Goal: Communication & Community: Answer question/provide support

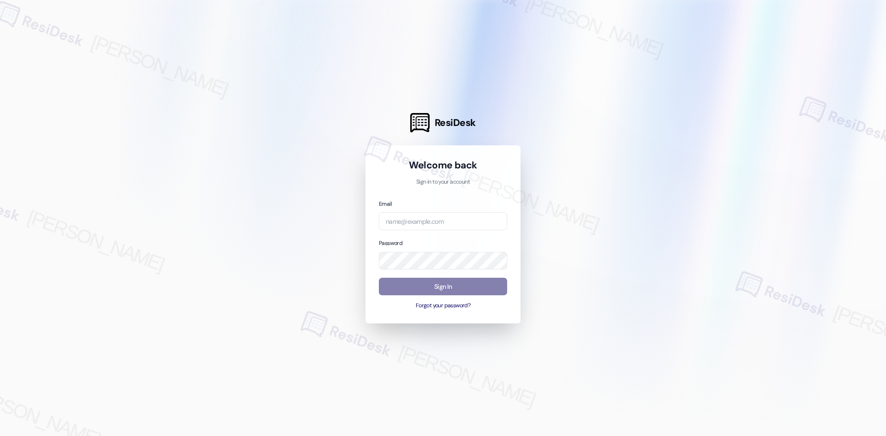
type input "automated-surveys-balfour_beatty_communities-[PERSON_NAME].acueza@balfour_beatt…"
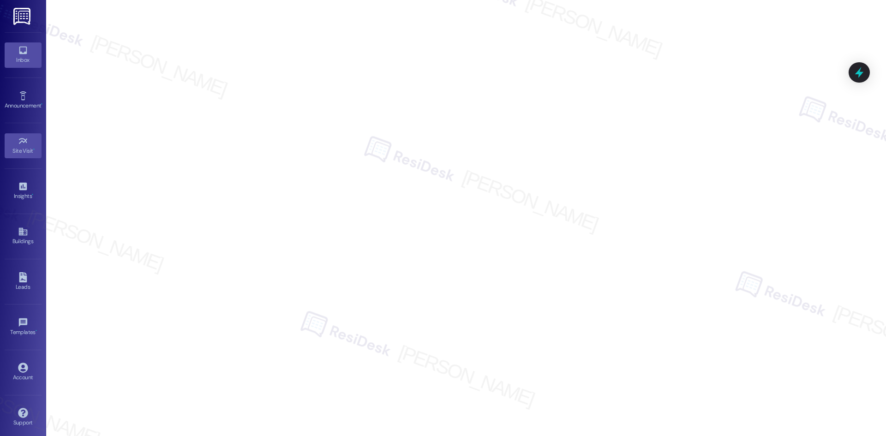
drag, startPoint x: 18, startPoint y: 51, endPoint x: 31, endPoint y: 42, distance: 15.0
click at [18, 50] on icon at bounding box center [23, 50] width 10 height 10
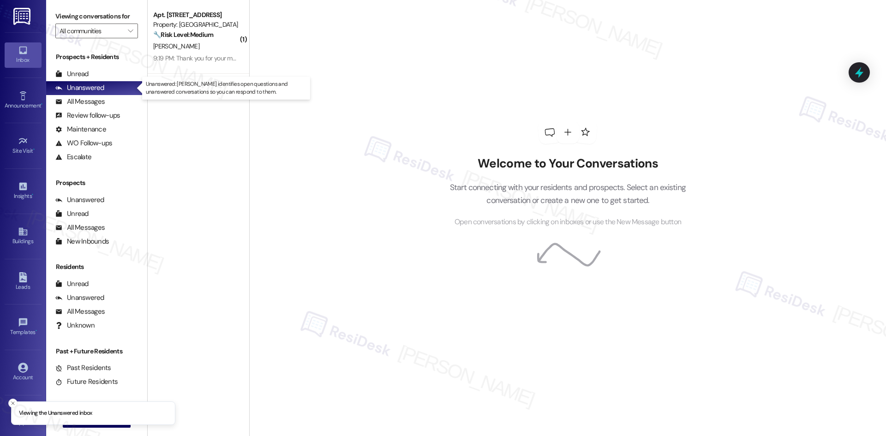
drag, startPoint x: 80, startPoint y: 85, endPoint x: 128, endPoint y: 62, distance: 53.4
click at [81, 85] on div "Unanswered" at bounding box center [79, 88] width 49 height 10
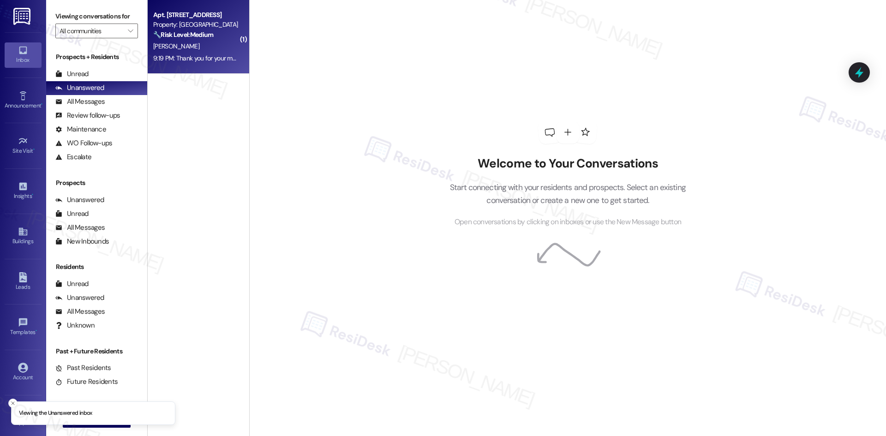
click at [175, 28] on div "Property: [GEOGRAPHIC_DATA]" at bounding box center [195, 25] width 85 height 10
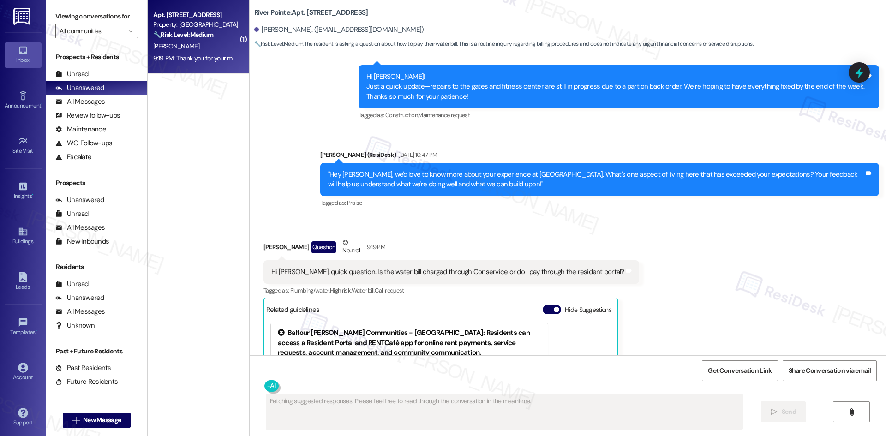
scroll to position [325, 0]
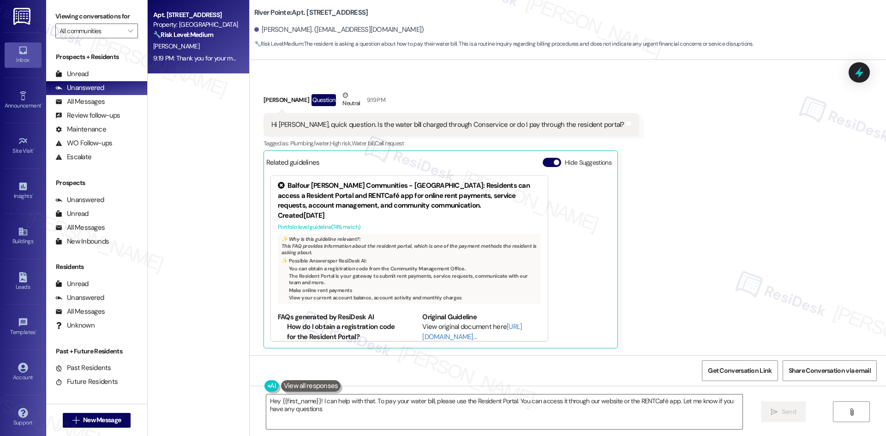
type textarea "Hey {{first_name}}! I can help with that. To pay your water bill, please use th…"
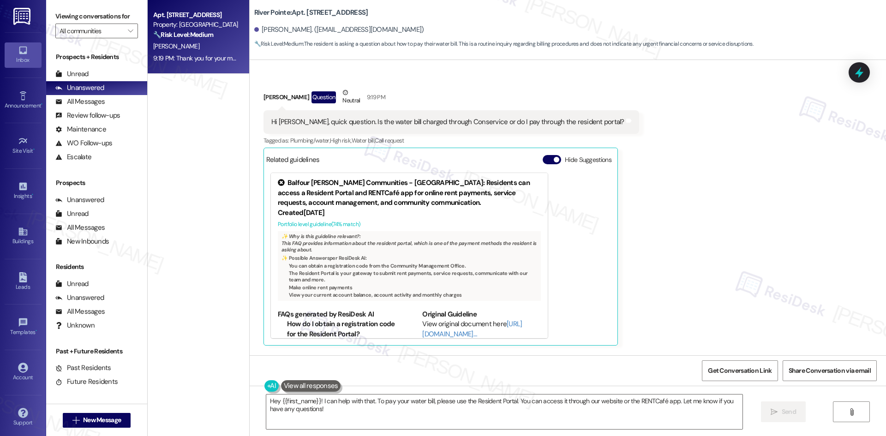
scroll to position [323, 0]
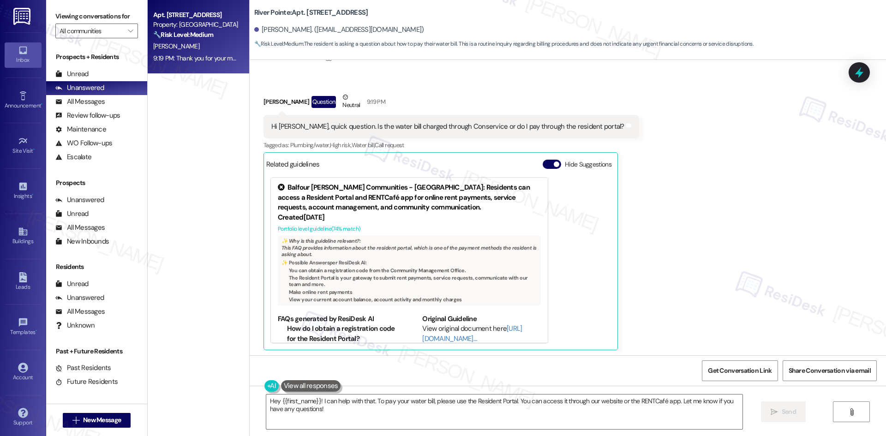
click at [418, 126] on div "Hi [PERSON_NAME], quick question. Is the water bill charged through Conservice …" at bounding box center [447, 127] width 353 height 10
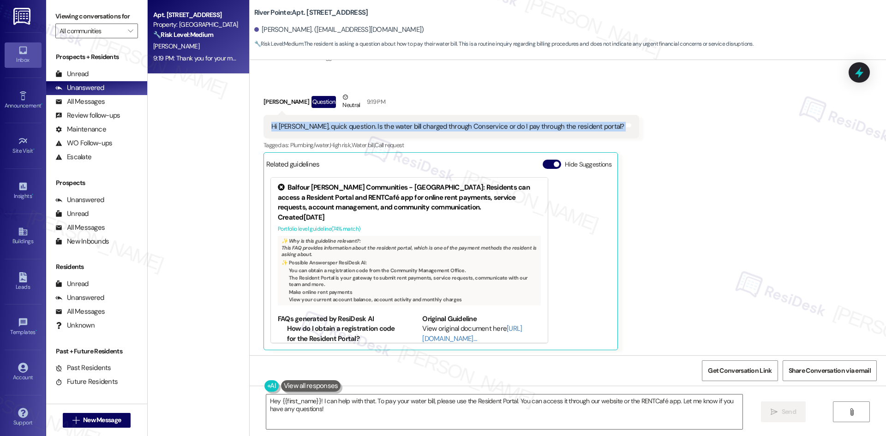
click at [418, 126] on div "Hi [PERSON_NAME], quick question. Is the water bill charged through Conservice …" at bounding box center [447, 127] width 353 height 10
copy div "Hi [PERSON_NAME], quick question. Is the water bill charged through Conservice …"
click at [367, 129] on div "Hi [PERSON_NAME], quick question. Is the water bill charged through Conservice …" at bounding box center [447, 127] width 353 height 10
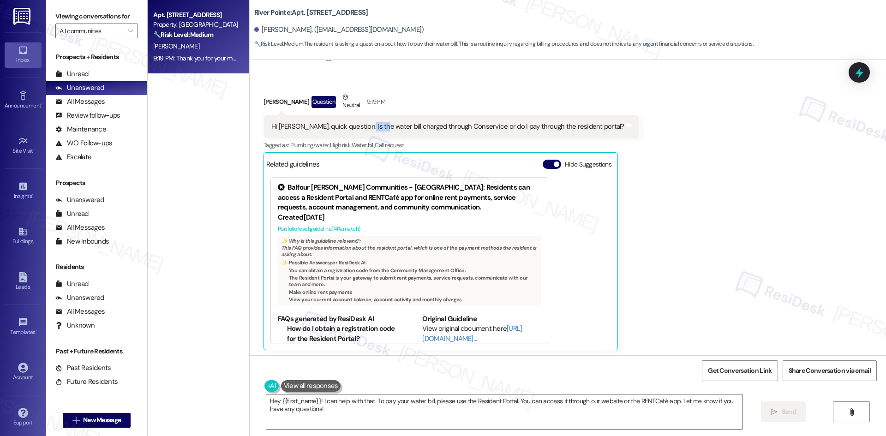
click at [367, 129] on div "Hi [PERSON_NAME], quick question. Is the water bill charged through Conservice …" at bounding box center [447, 127] width 353 height 10
click at [602, 403] on textarea "Hey {{first_name}}! I can help with that. To pay your water bill, please use th…" at bounding box center [504, 411] width 476 height 35
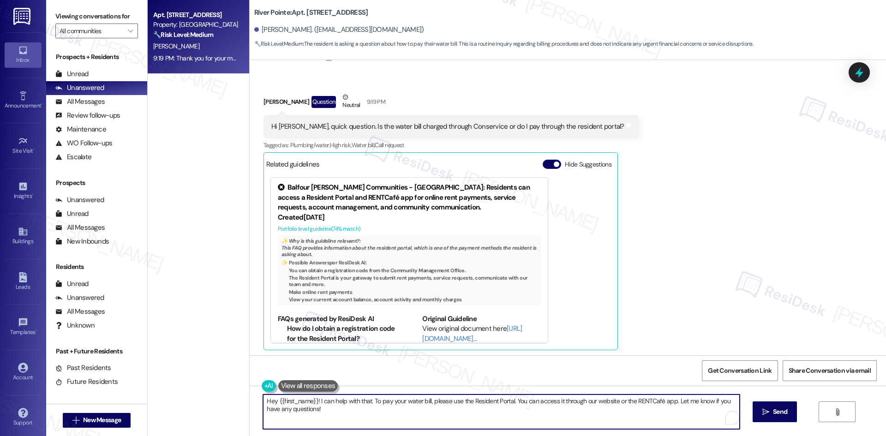
drag, startPoint x: 602, startPoint y: 403, endPoint x: 633, endPoint y: 405, distance: 30.5
click at [639, 405] on textarea "Hey {{first_name}}! I can help with that. To pay your water bill, please use th…" at bounding box center [501, 411] width 476 height 35
click at [371, 410] on textarea "Hey {{first_name}}! I can help with that. To pay your water bill, please use th…" at bounding box center [501, 411] width 476 height 35
drag, startPoint x: 311, startPoint y: 400, endPoint x: 376, endPoint y: 414, distance: 66.5
click at [376, 414] on textarea "Hey {{first_name}}! I can help with that. To pay your water bill, please use th…" at bounding box center [501, 411] width 476 height 35
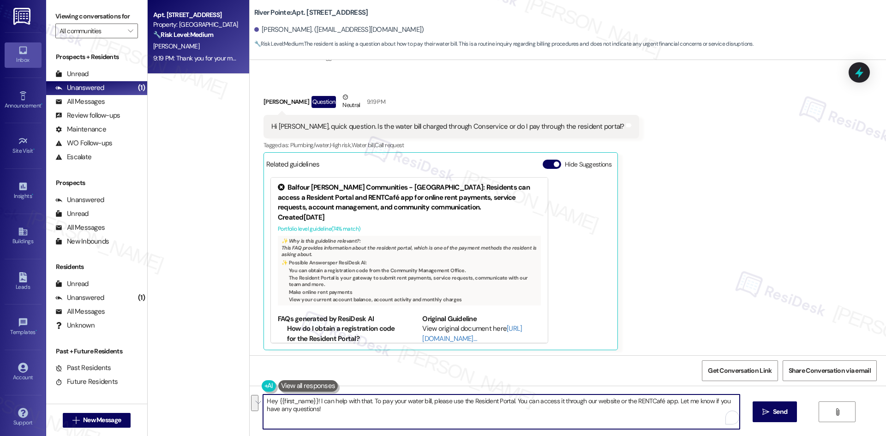
click at [376, 415] on textarea "Hey {{first_name}}! I can help with that. To pay your water bill, please use th…" at bounding box center [501, 411] width 476 height 35
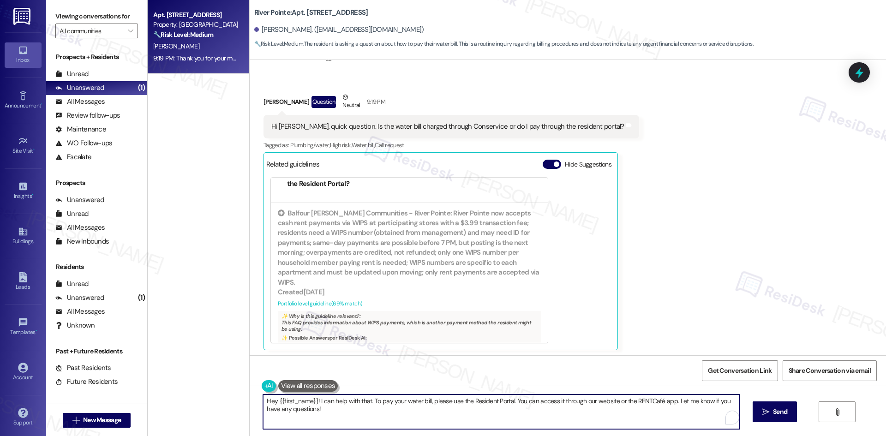
scroll to position [219, 0]
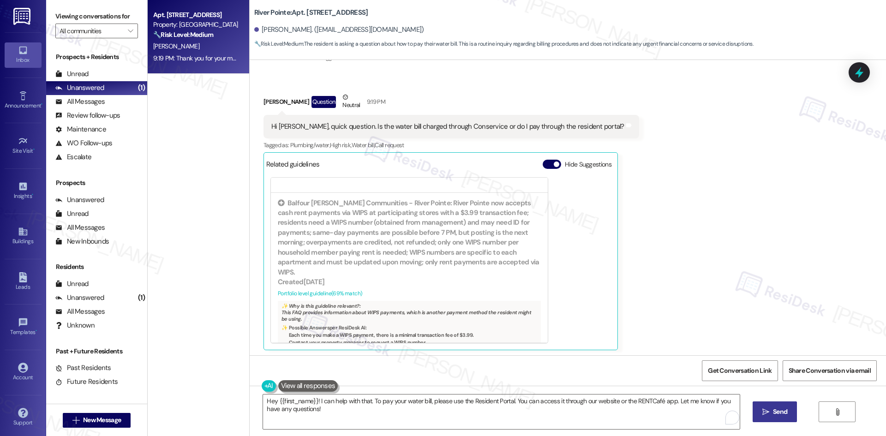
click at [775, 413] on span "Send" at bounding box center [780, 412] width 14 height 10
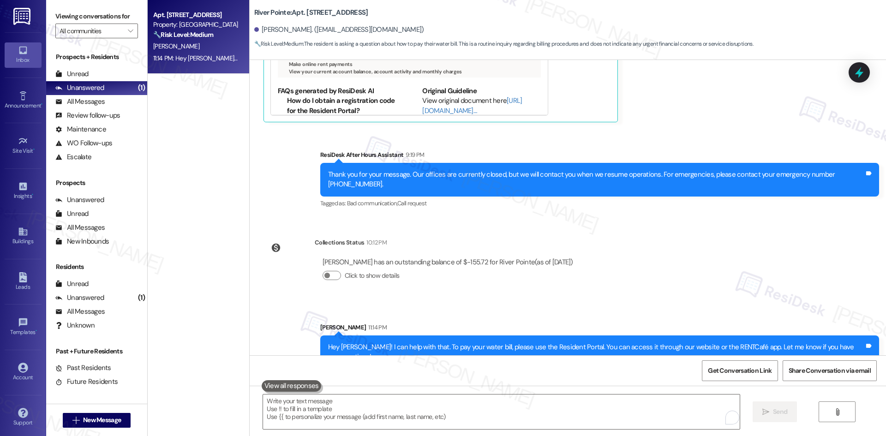
scroll to position [553, 0]
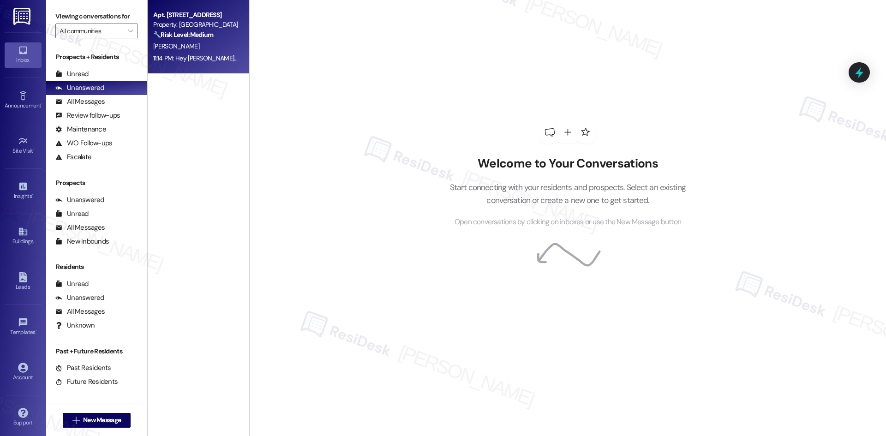
click at [204, 19] on div "Apt. [STREET_ADDRESS]" at bounding box center [195, 15] width 85 height 10
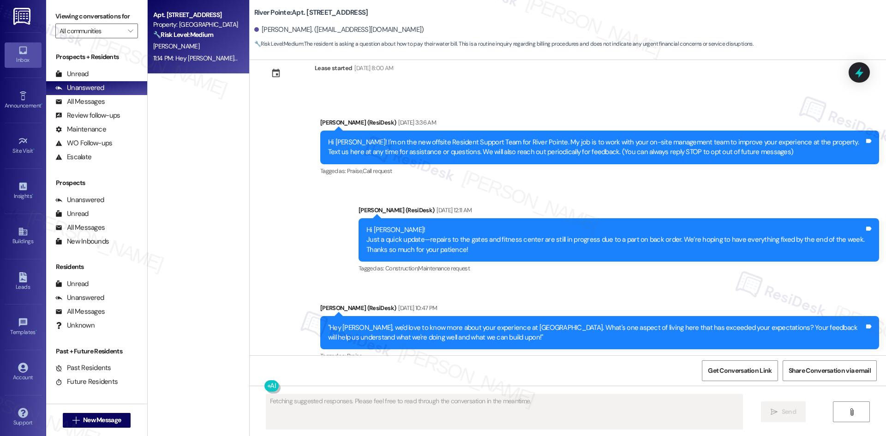
scroll to position [46, 0]
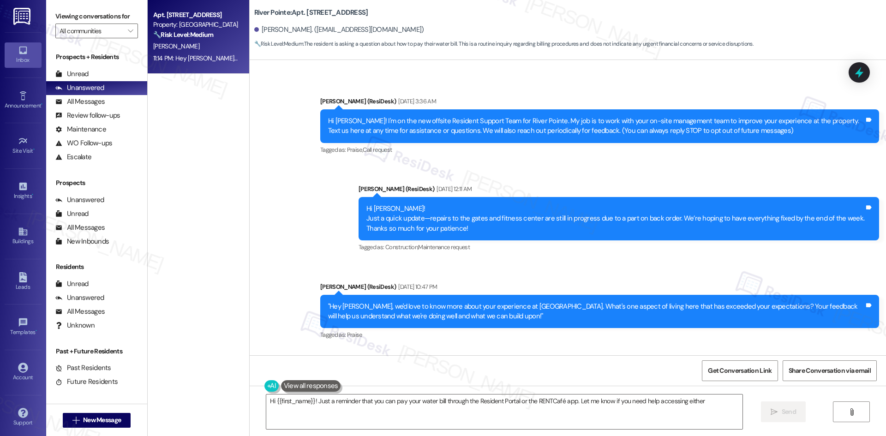
type textarea "Hi {{first_name}}! Just a reminder that you can pay your water bill through the…"
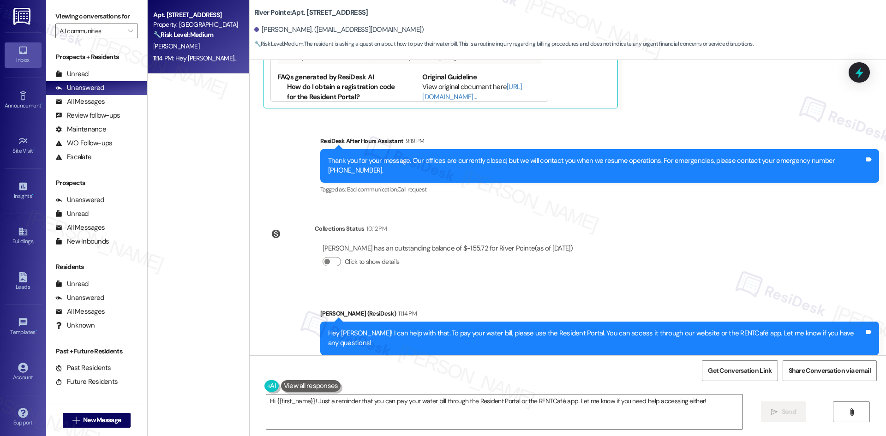
scroll to position [566, 0]
